Goal: Task Accomplishment & Management: Manage account settings

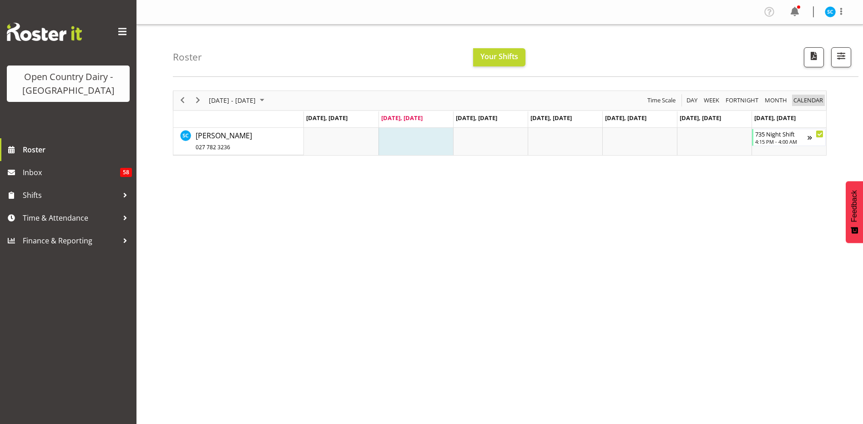
click at [812, 100] on span "calendar" at bounding box center [807, 100] width 31 height 11
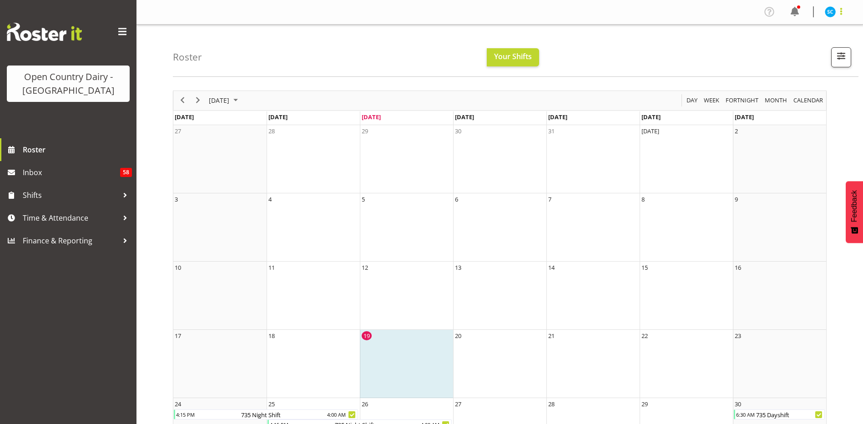
click at [844, 14] on span at bounding box center [840, 11] width 11 height 11
click at [785, 25] on link "Profile" at bounding box center [802, 31] width 87 height 16
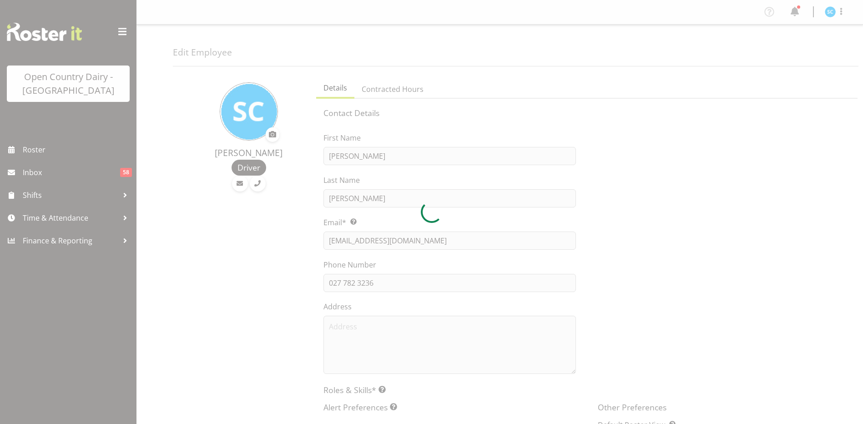
select select "TimelineWeek"
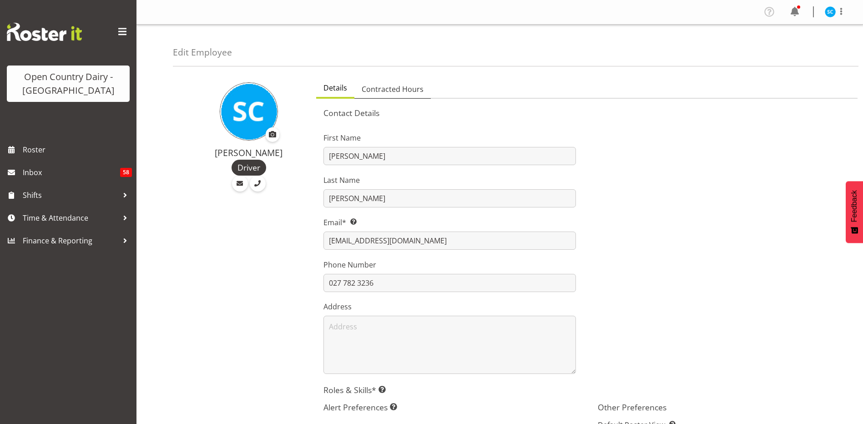
click at [398, 89] on span "Contracted Hours" at bounding box center [393, 89] width 62 height 11
